Goal: Task Accomplishment & Management: Manage account settings

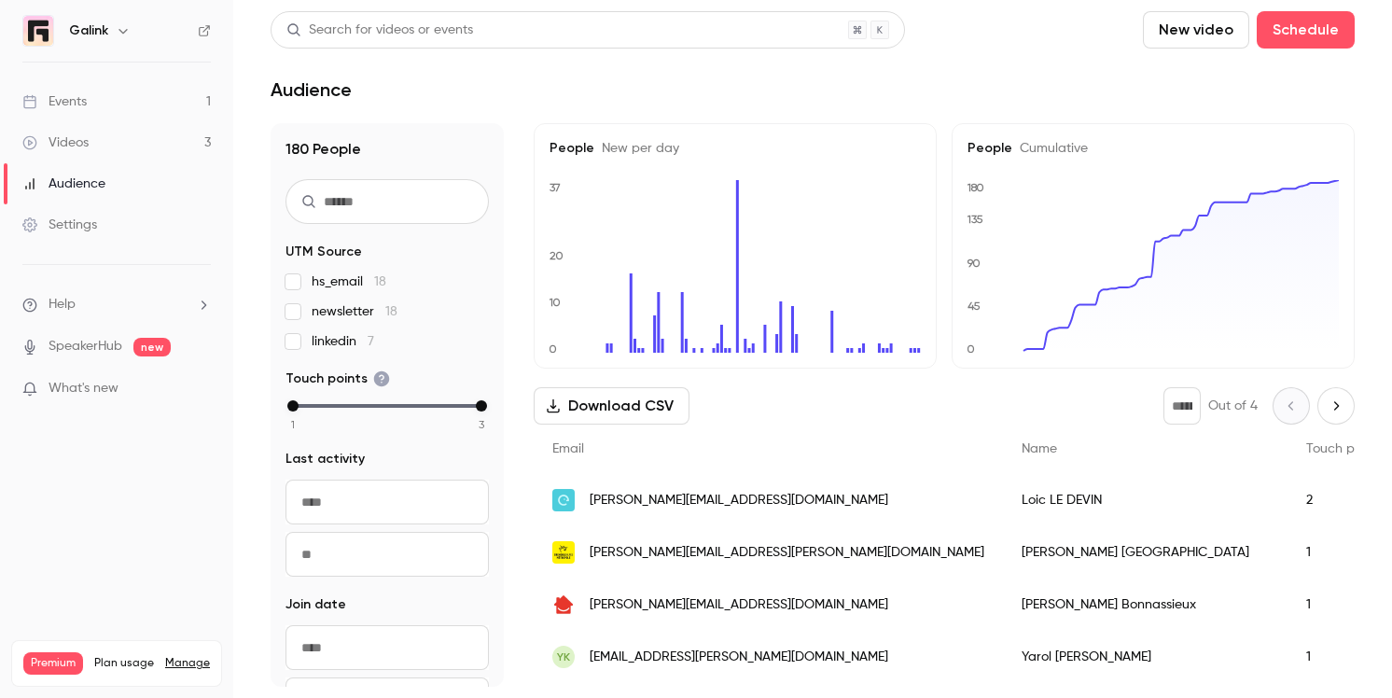
click at [119, 104] on link "Events 1" at bounding box center [116, 101] width 233 height 41
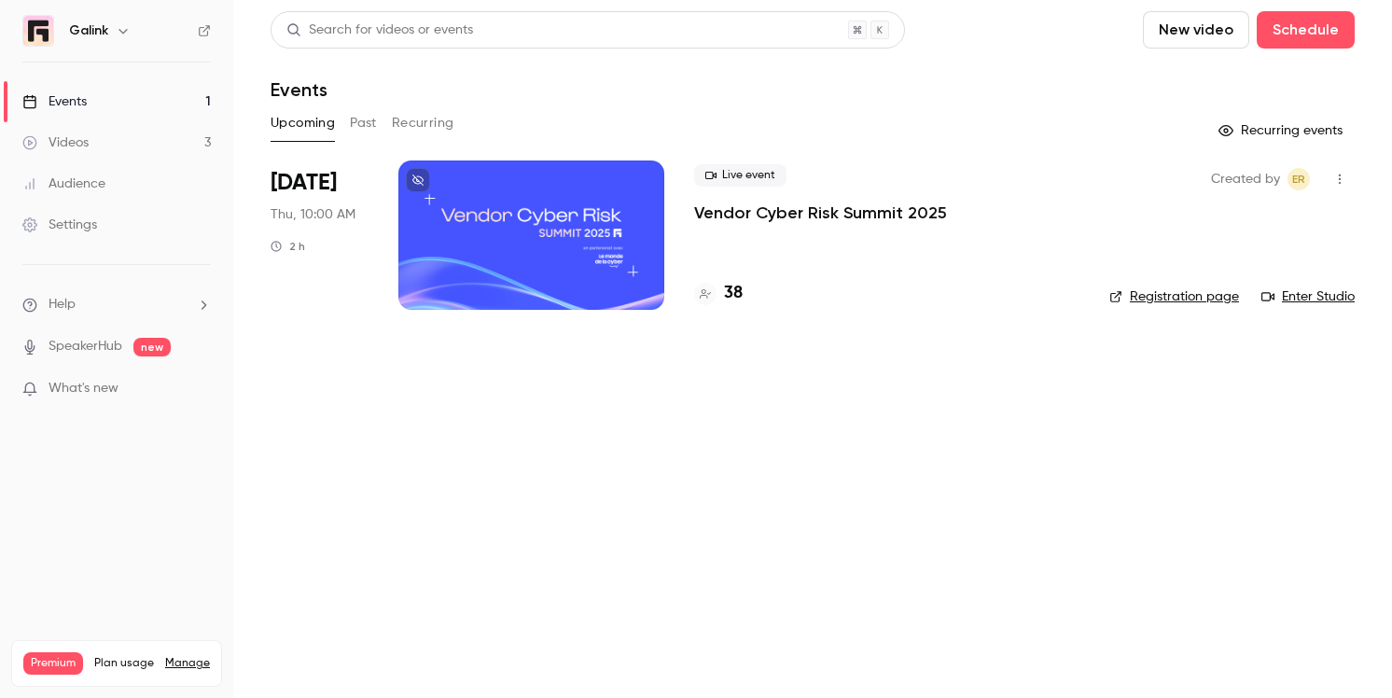
click at [721, 207] on p "Vendor Cyber Risk Summit 2025" at bounding box center [820, 213] width 253 height 22
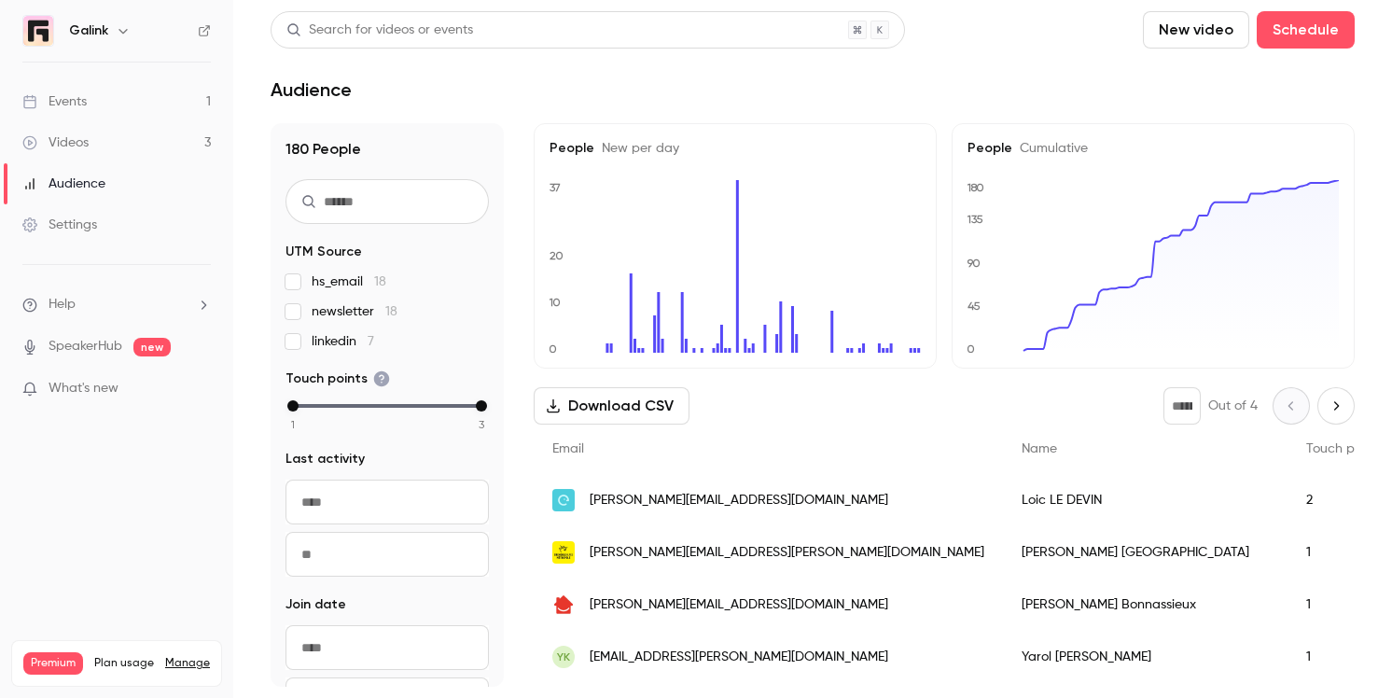
click at [122, 106] on link "Events 1" at bounding box center [116, 101] width 233 height 41
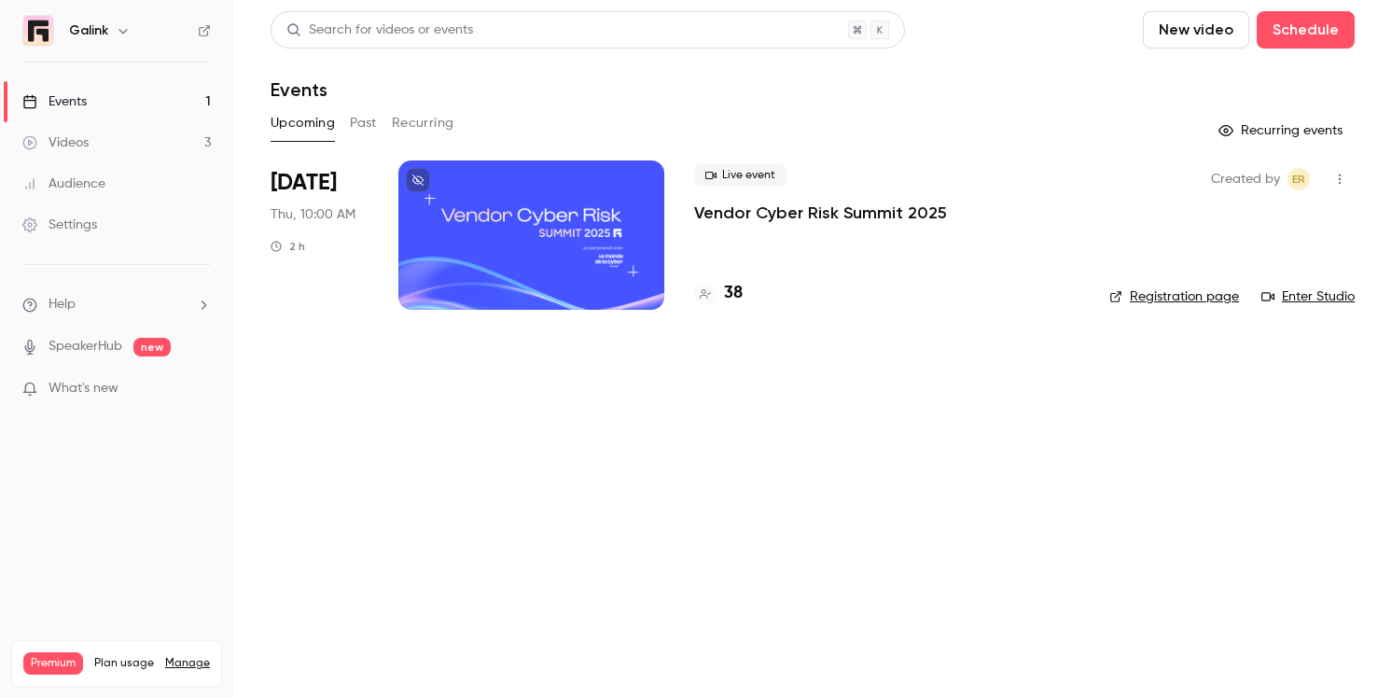
click at [770, 223] on p "Vendor Cyber Risk Summit 2025" at bounding box center [820, 213] width 253 height 22
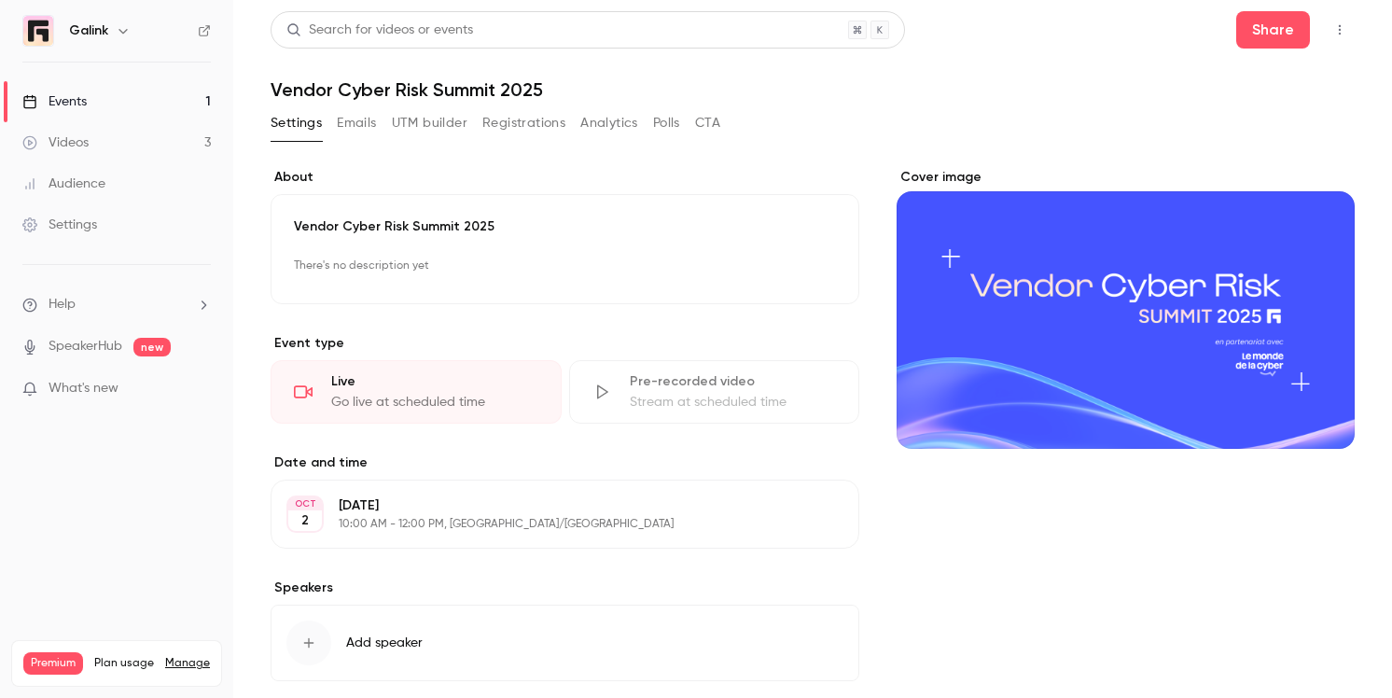
click at [350, 120] on button "Emails" at bounding box center [356, 123] width 39 height 30
